Goal: Task Accomplishment & Management: Manage account settings

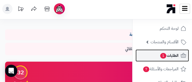
click at [173, 59] on span "الطلبات 1" at bounding box center [169, 55] width 19 height 7
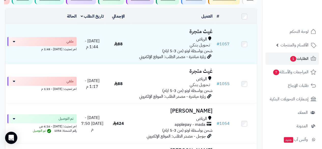
scroll to position [64, 0]
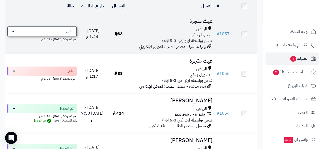
click at [12, 33] on icon at bounding box center [13, 31] width 3 height 4
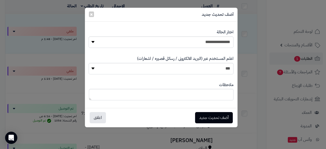
click at [12, 34] on div "**********" at bounding box center [163, 74] width 326 height 149
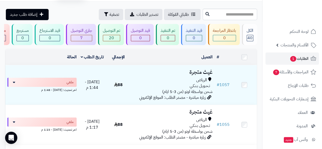
scroll to position [24, 0]
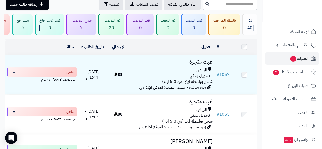
drag, startPoint x: 263, startPoint y: 96, endPoint x: 263, endPoint y: 101, distance: 4.6
click at [192, 82] on nav "لوحة التحكم الأقسام والمنتجات المنتجات مخزون الخيارات الأقسام الماركات مواصفات …" at bounding box center [292, 80] width 60 height 149
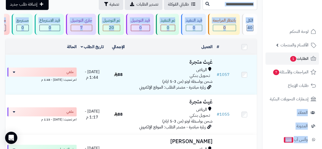
drag, startPoint x: 262, startPoint y: 92, endPoint x: 261, endPoint y: 105, distance: 13.3
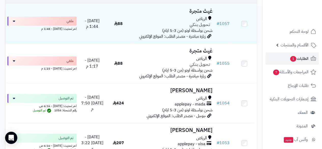
scroll to position [95, 0]
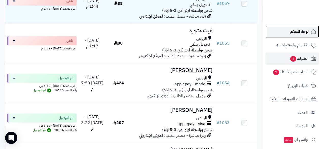
click at [192, 31] on span "لوحة التحكم" at bounding box center [299, 31] width 19 height 7
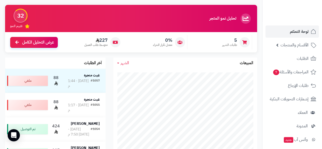
scroll to position [41, 0]
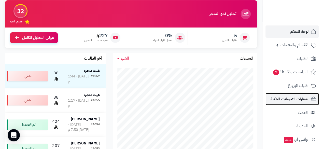
click at [287, 103] on link "إشعارات التحويلات البنكية" at bounding box center [292, 99] width 53 height 12
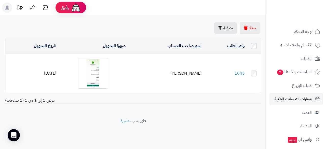
click at [287, 103] on link "إشعارات التحويلات البنكية" at bounding box center [295, 99] width 53 height 12
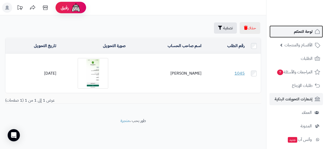
click at [293, 28] on link "لوحة التحكم" at bounding box center [295, 31] width 53 height 12
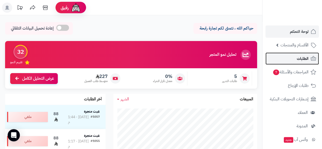
click at [307, 55] on span "الطلبات" at bounding box center [303, 58] width 12 height 7
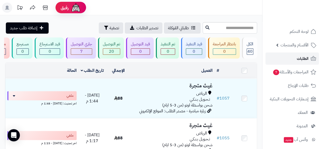
click at [307, 55] on span "الطلبات" at bounding box center [303, 58] width 12 height 7
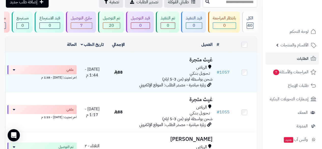
scroll to position [31, 0]
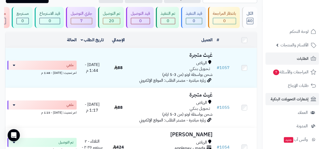
drag, startPoint x: 264, startPoint y: 94, endPoint x: 264, endPoint y: 105, distance: 10.7
click at [264, 105] on li "إشعارات التحويلات البنكية" at bounding box center [293, 99] width 60 height 12
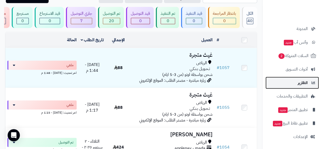
click at [304, 83] on span "التقارير" at bounding box center [303, 82] width 10 height 7
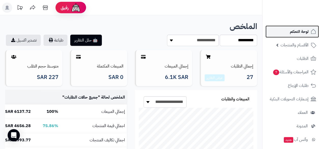
click at [295, 31] on span "لوحة التحكم" at bounding box center [299, 31] width 19 height 7
